Goal: Task Accomplishment & Management: Use online tool/utility

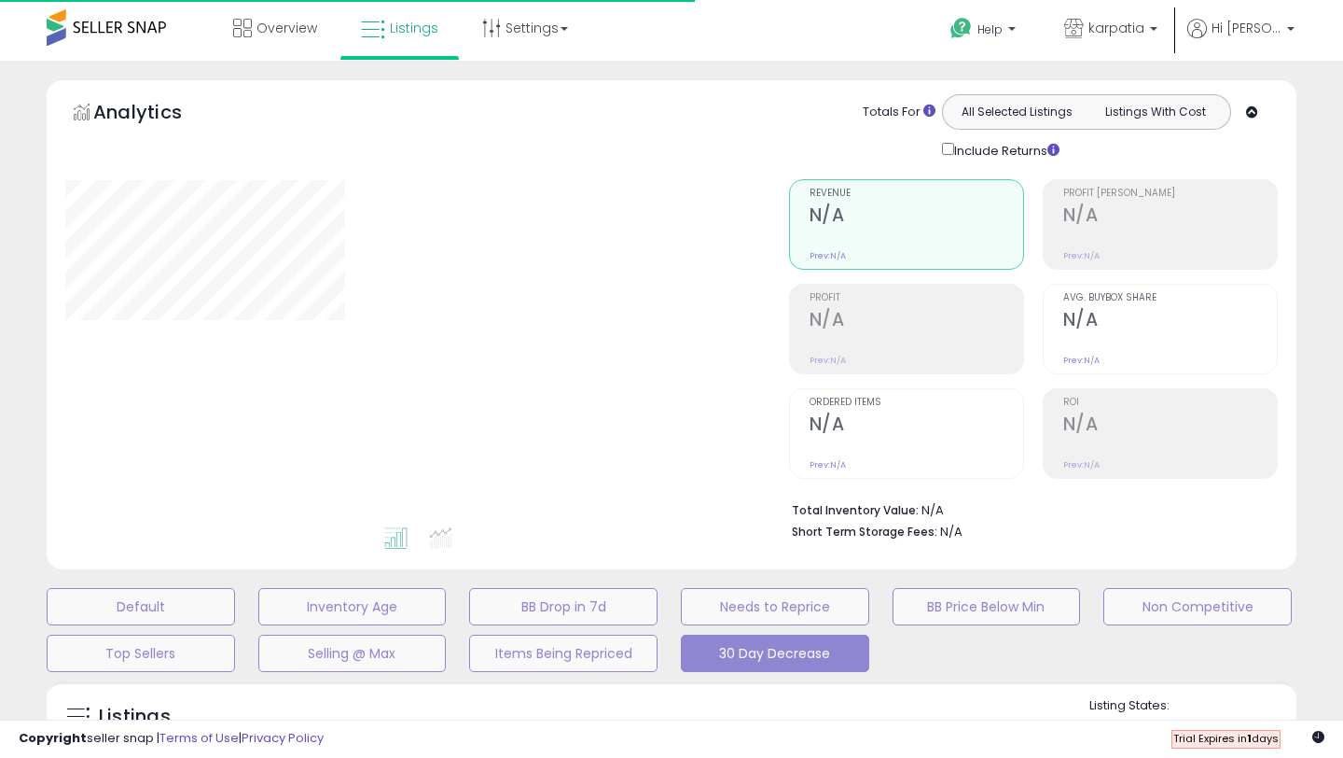
select select "**"
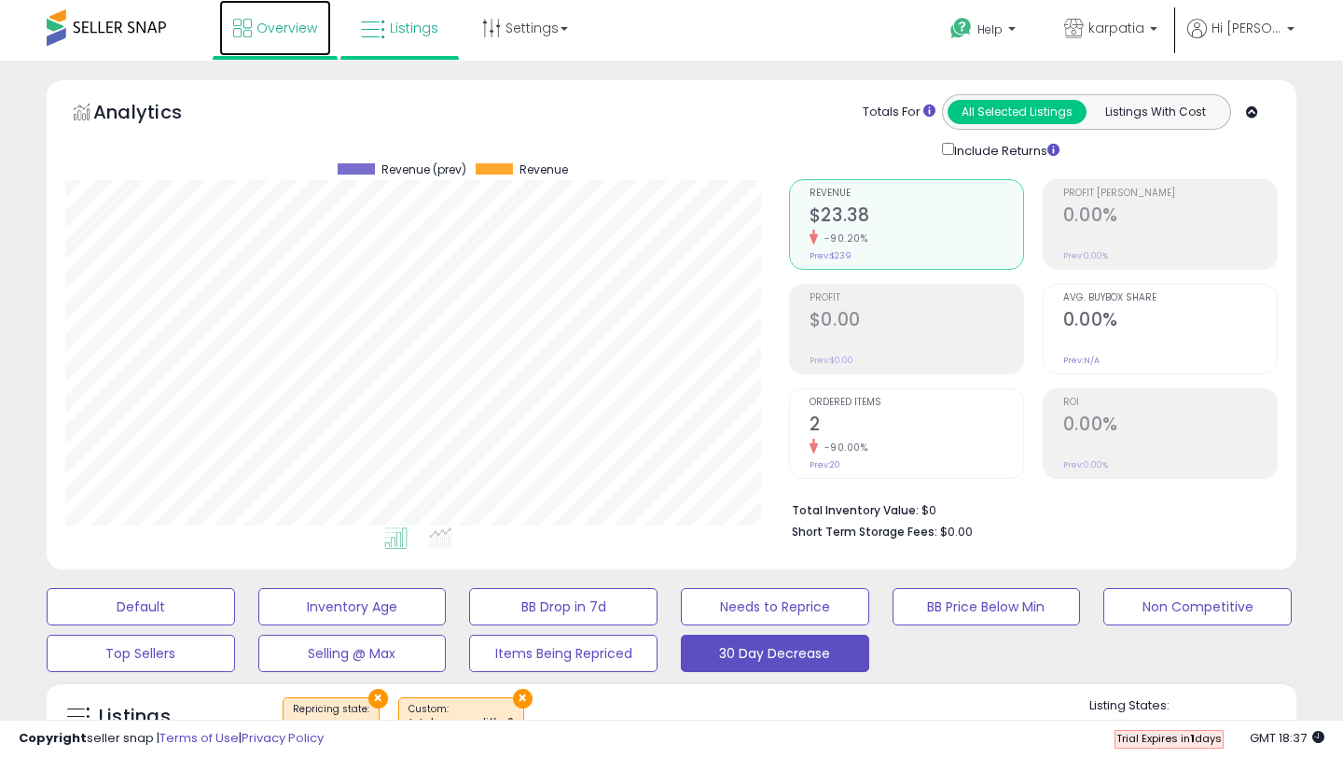
click at [295, 24] on span "Overview" at bounding box center [287, 28] width 61 height 19
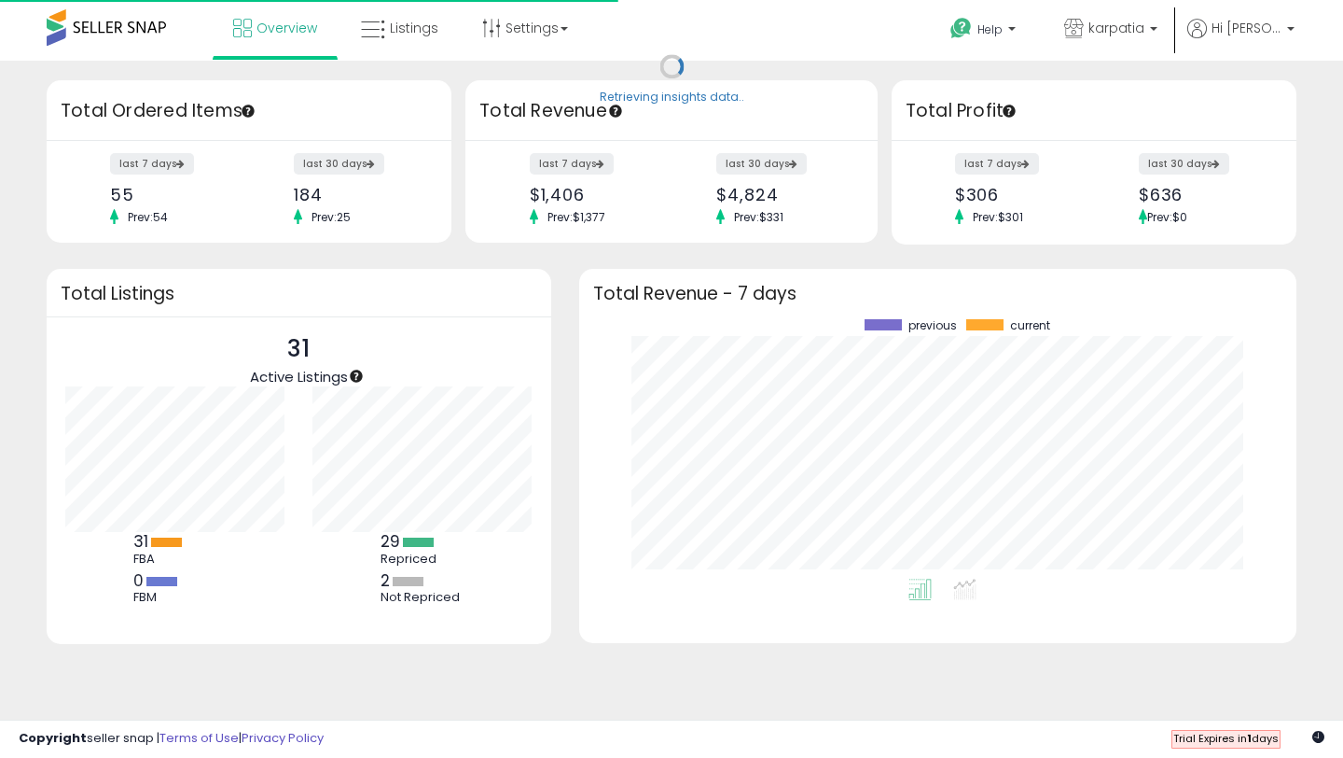
scroll to position [259, 680]
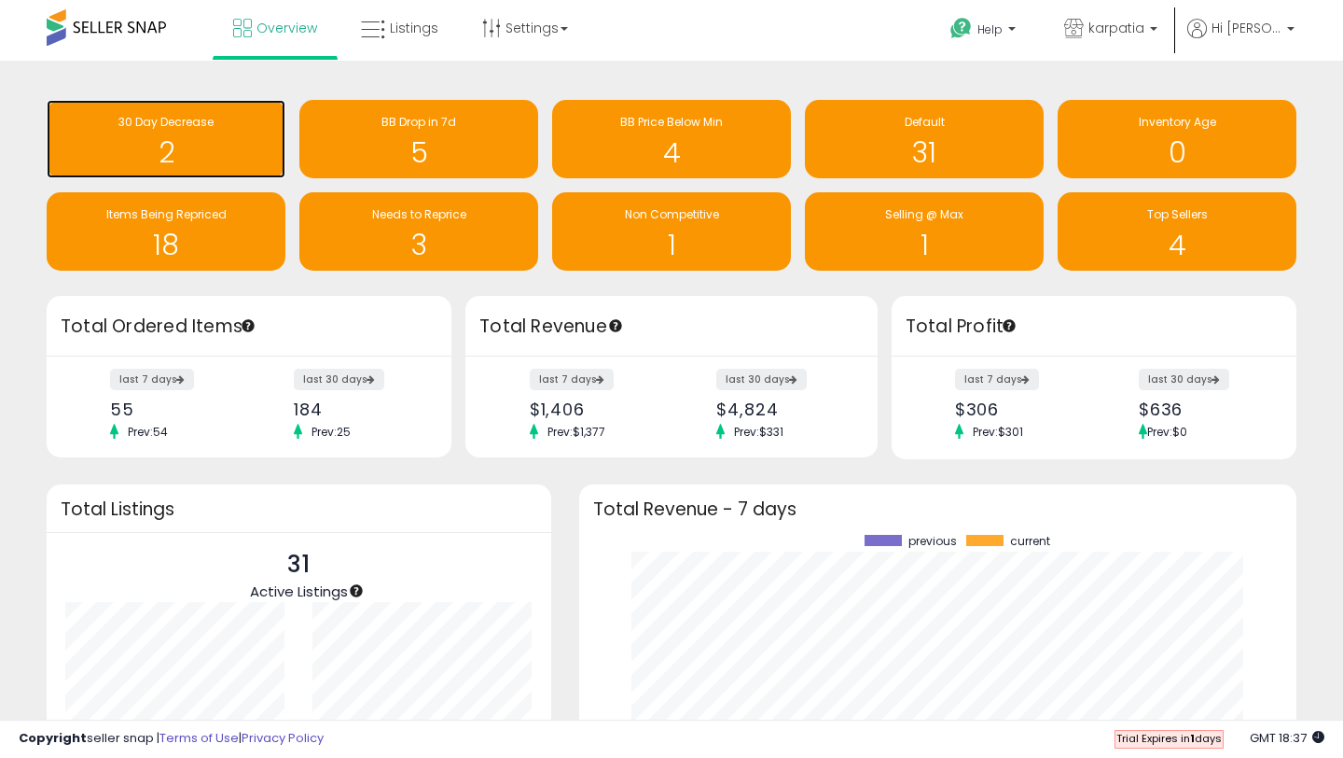
click at [223, 146] on h1 "2" at bounding box center [166, 152] width 220 height 31
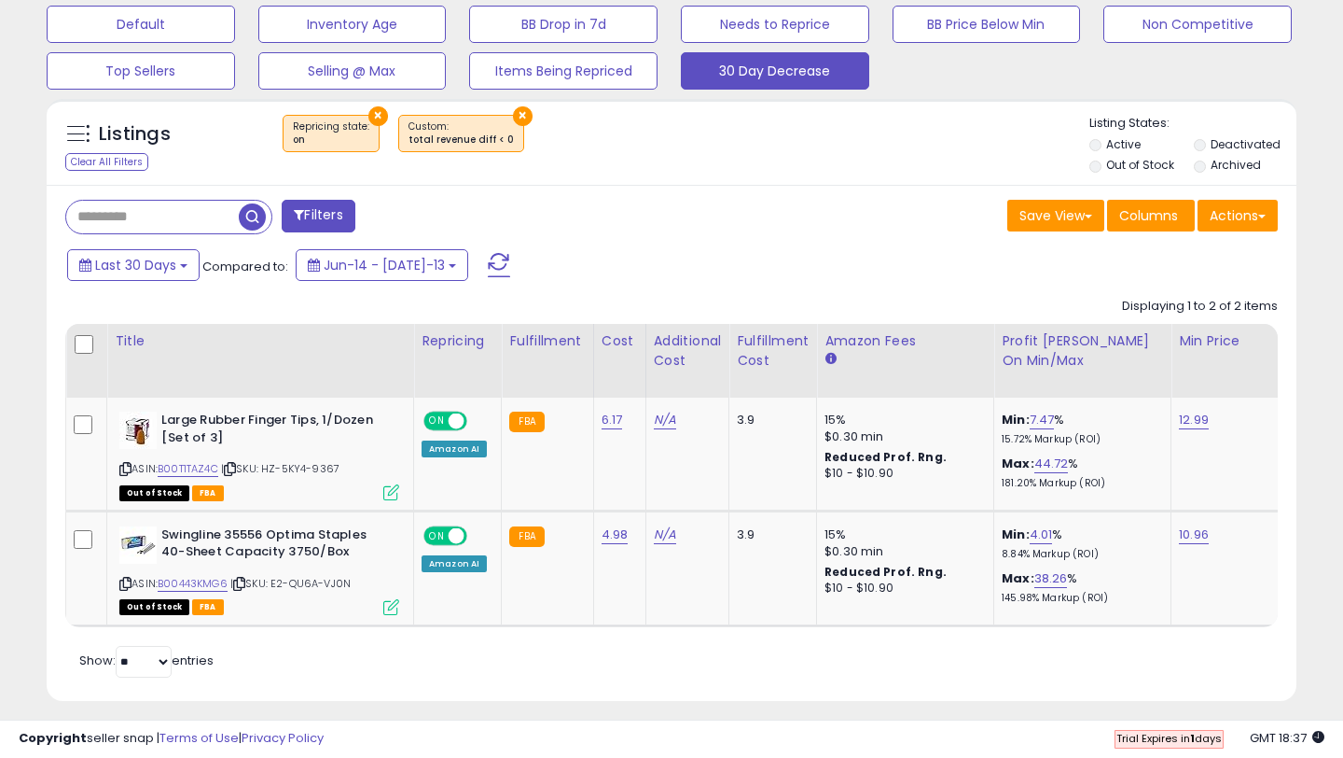
scroll to position [387, 0]
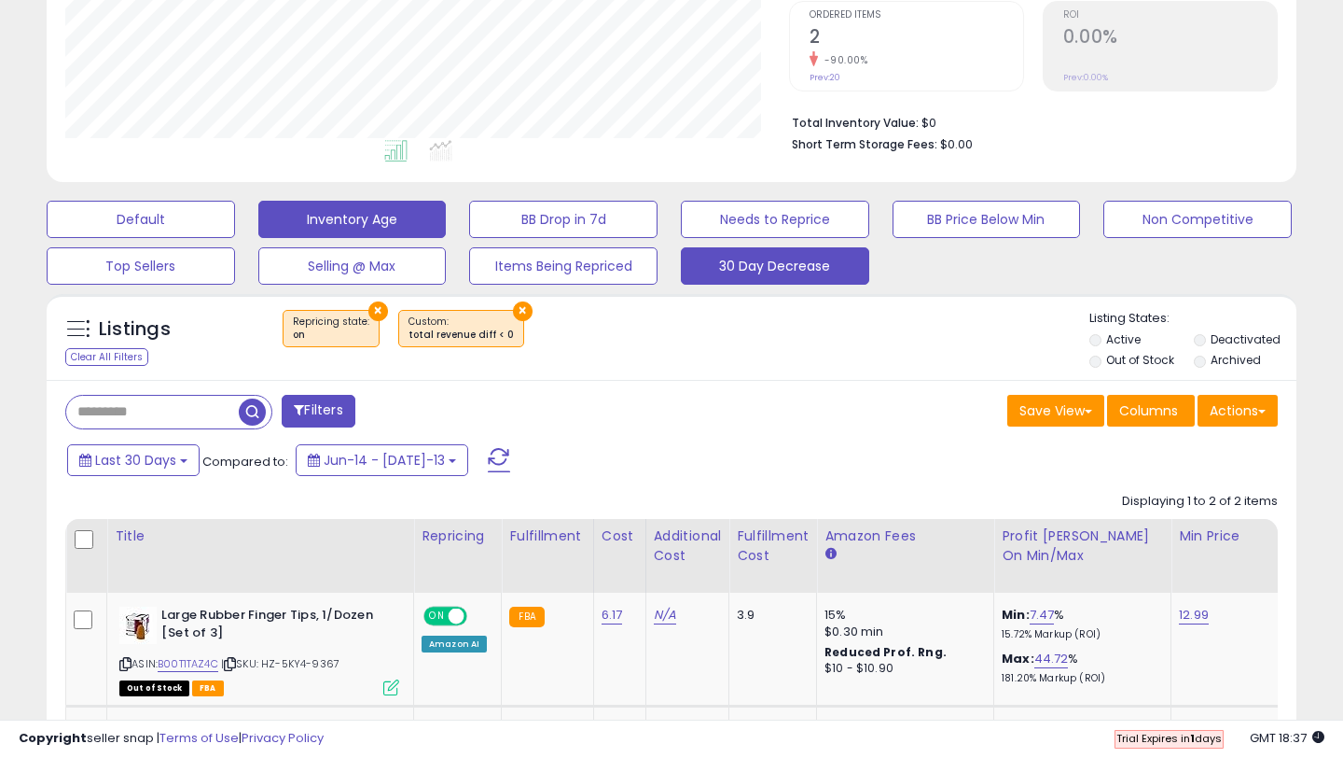
click at [235, 222] on button "Inventory Age" at bounding box center [141, 219] width 188 height 37
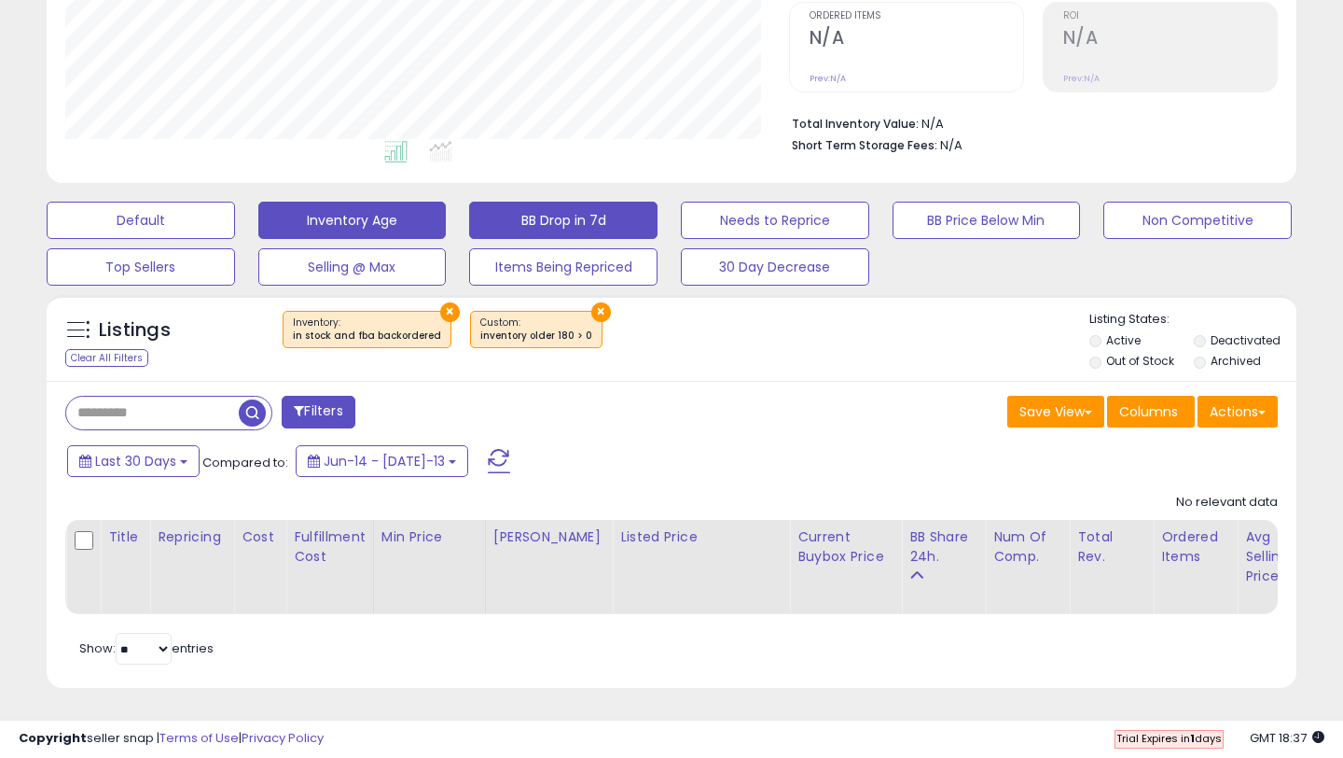
scroll to position [386, 0]
click at [235, 205] on button "BB Drop in 7d" at bounding box center [141, 220] width 188 height 37
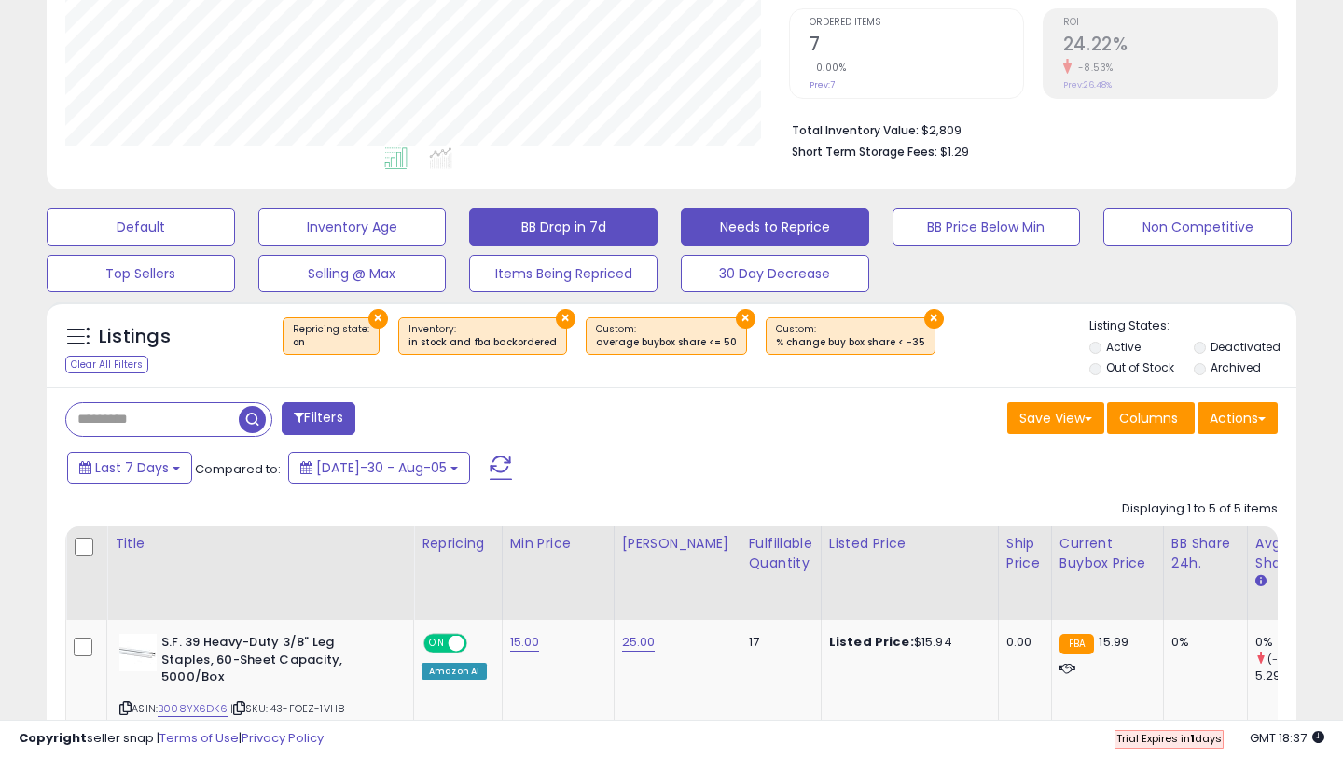
scroll to position [376, 0]
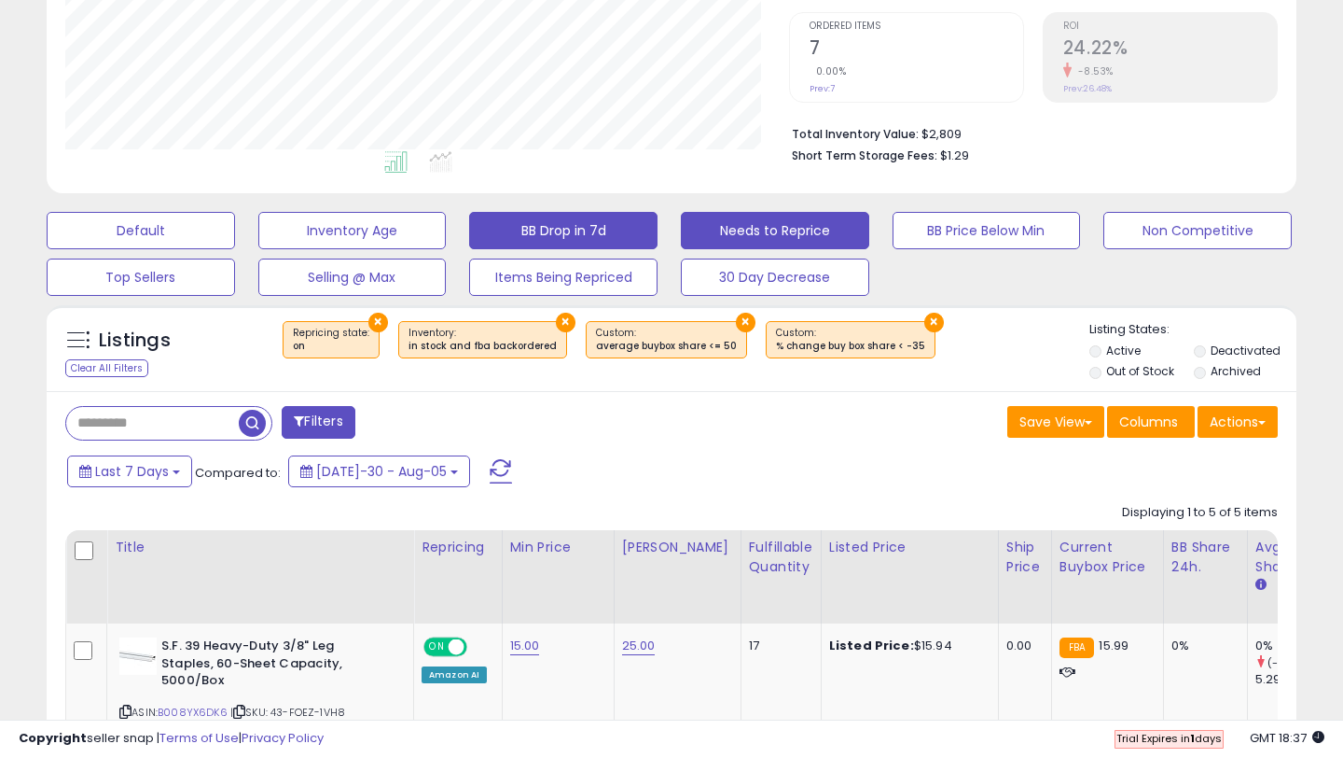
click at [235, 216] on button "Needs to Reprice" at bounding box center [141, 230] width 188 height 37
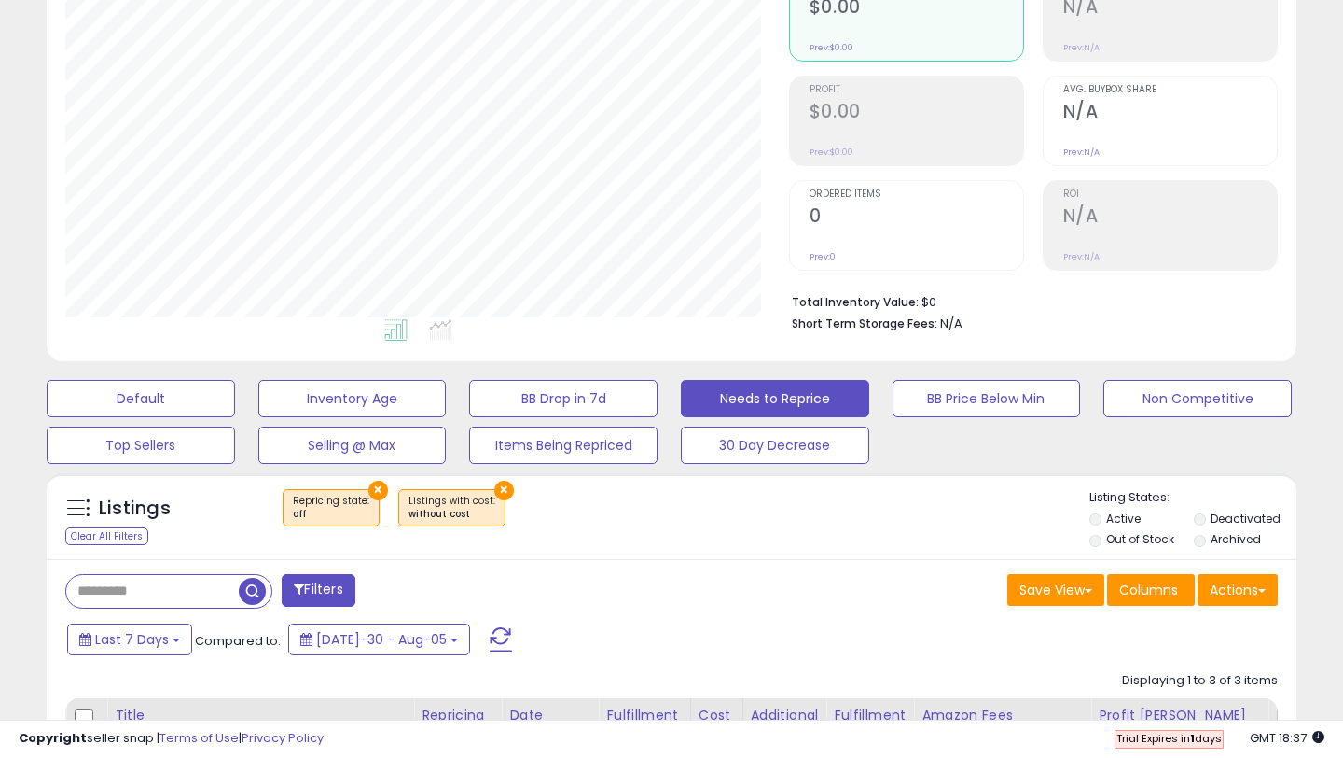
scroll to position [120, 0]
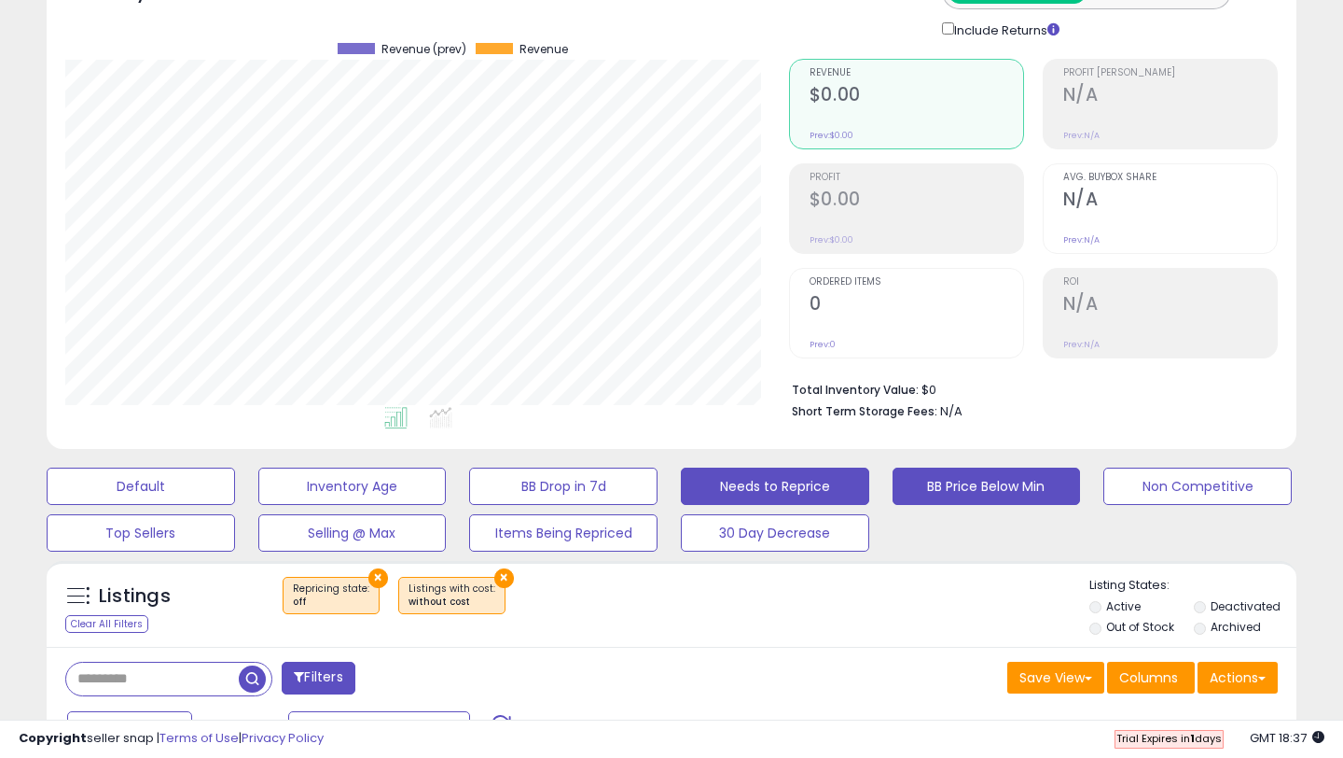
click at [235, 479] on button "BB Price Below Min" at bounding box center [141, 485] width 188 height 37
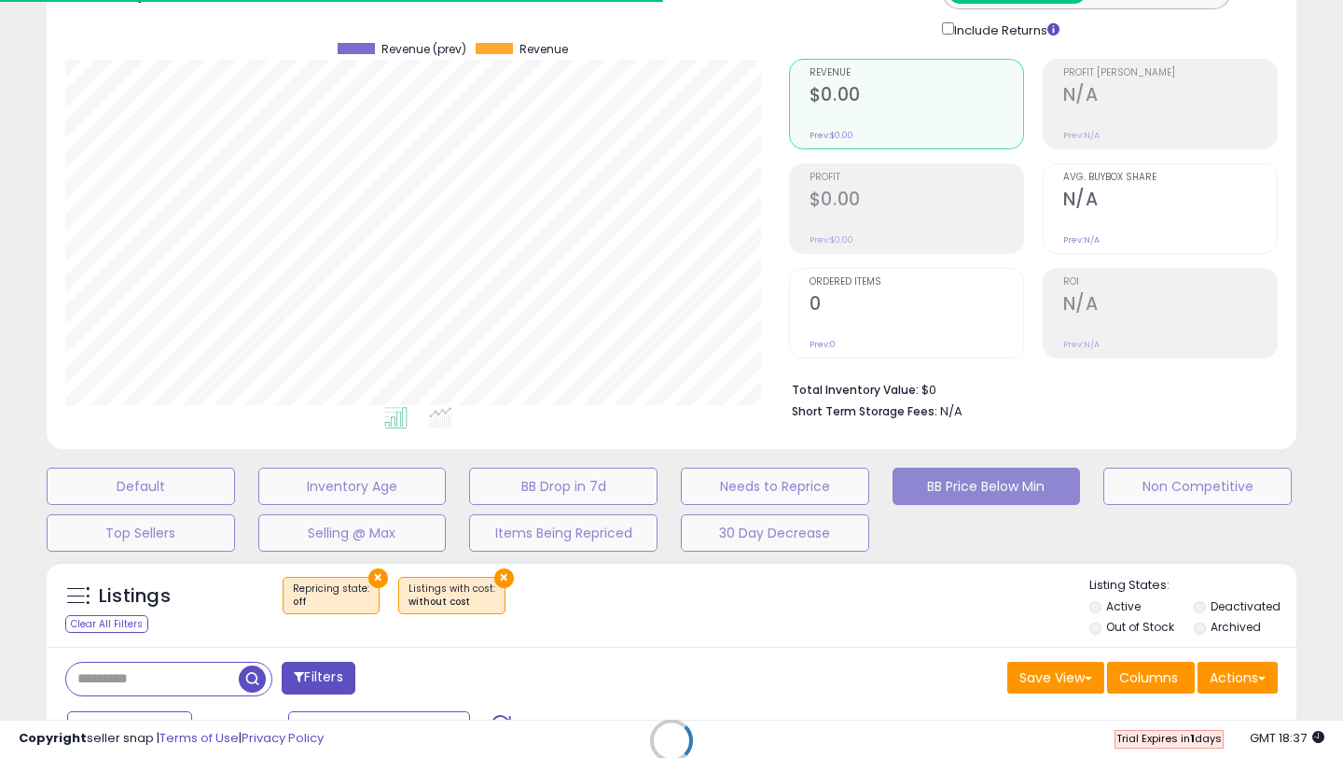
select select "**"
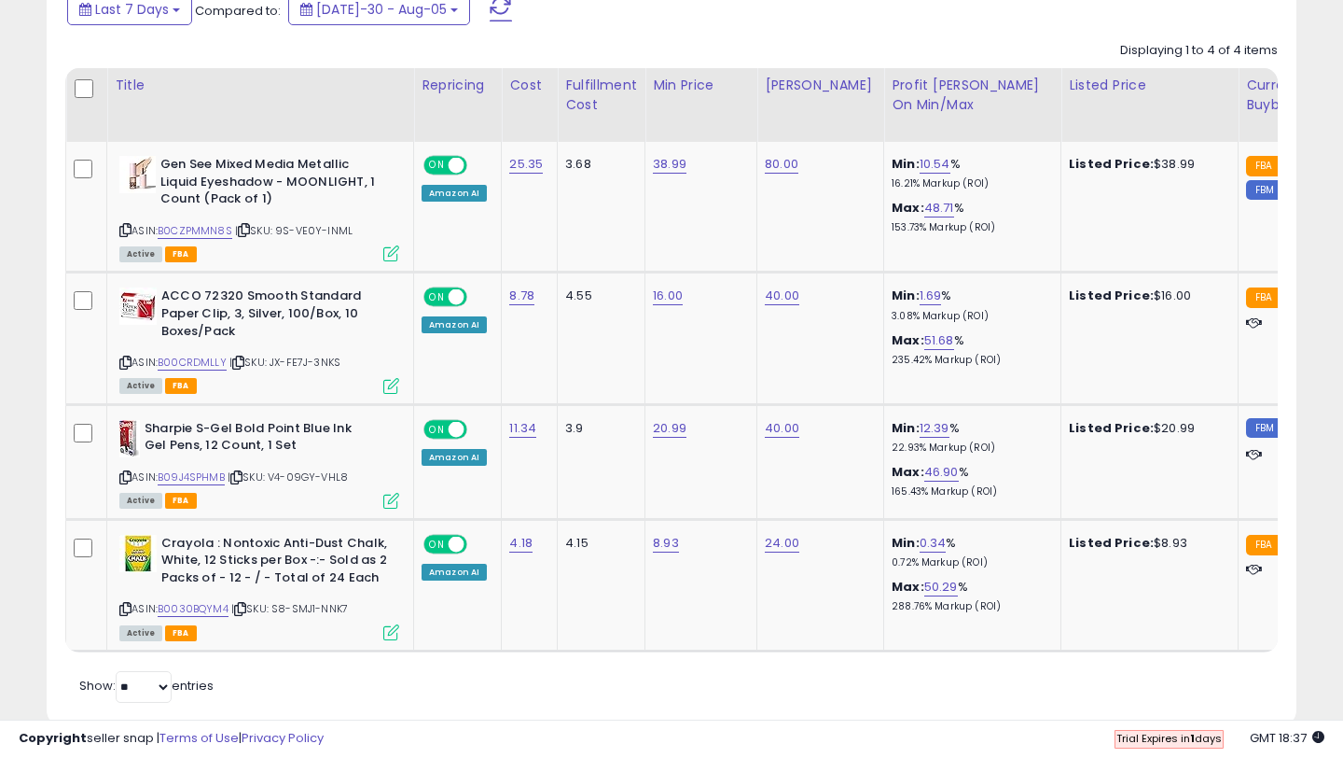
scroll to position [876, 0]
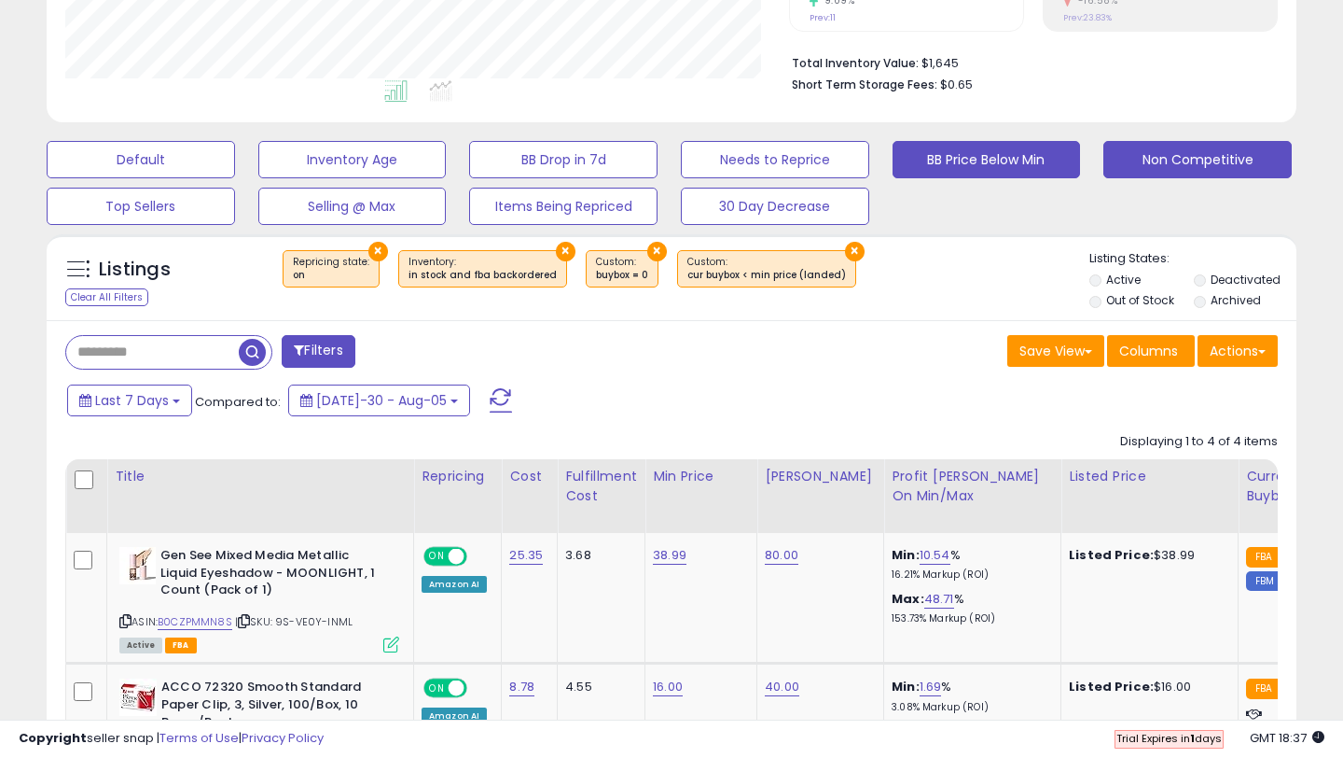
click at [235, 160] on button "Non Competitive" at bounding box center [141, 159] width 188 height 37
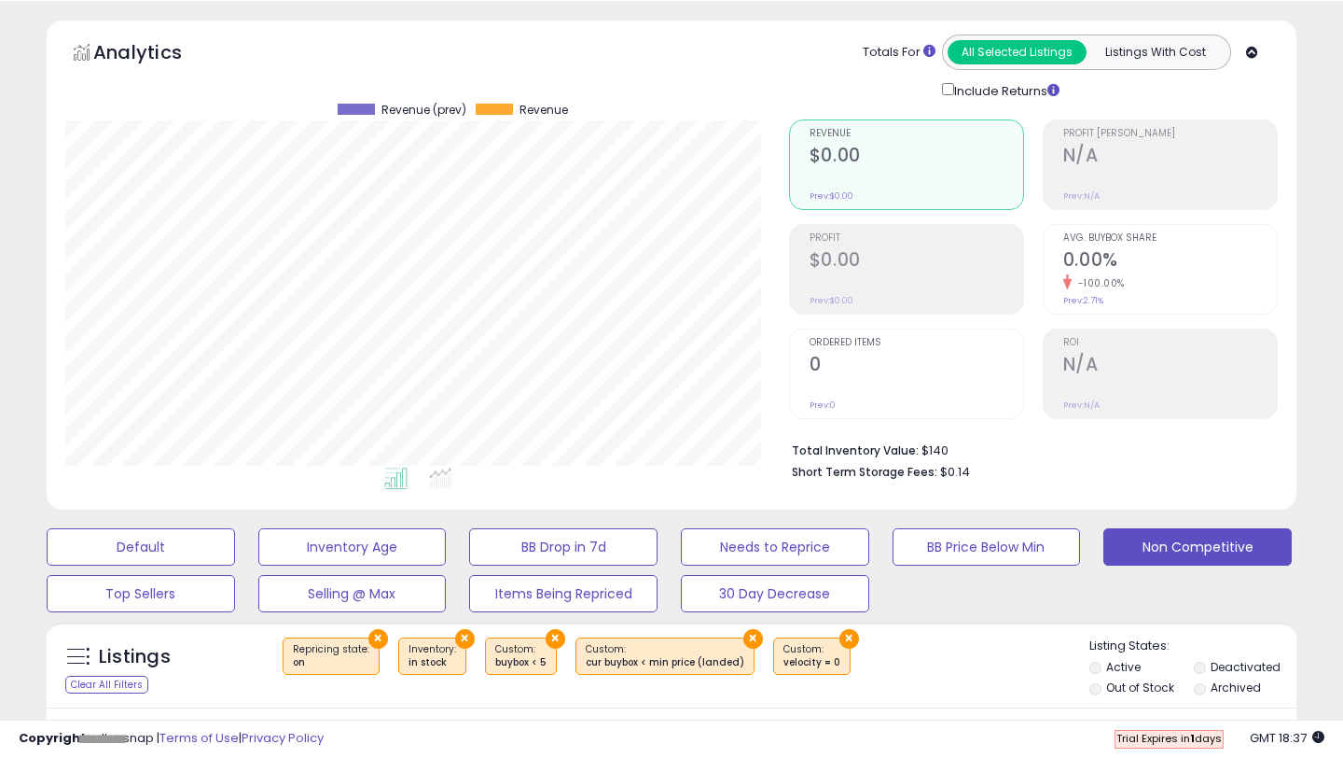
scroll to position [0, 0]
